Goal: Task Accomplishment & Management: Complete application form

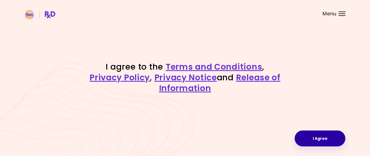
click at [327, 136] on button "I Agree" at bounding box center [320, 138] width 51 height 16
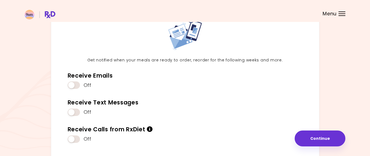
scroll to position [44, 0]
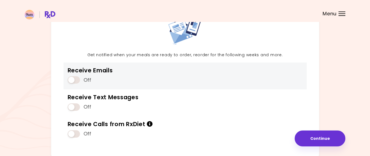
click at [76, 79] on span at bounding box center [74, 79] width 12 height 7
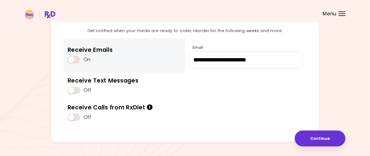
scroll to position [81, 0]
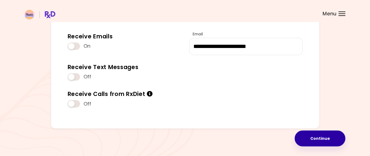
click at [325, 139] on button "Continue" at bounding box center [320, 138] width 51 height 16
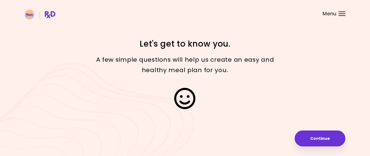
click at [325, 139] on button "Continue" at bounding box center [320, 138] width 51 height 16
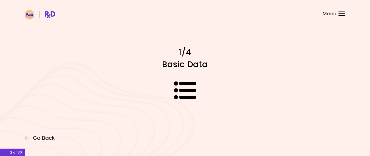
click at [330, 16] on span "Menu" at bounding box center [330, 13] width 14 height 5
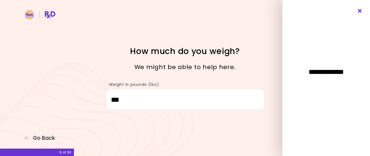
click at [360, 12] on icon "Close" at bounding box center [360, 11] width 5 height 4
